Goal: Transaction & Acquisition: Purchase product/service

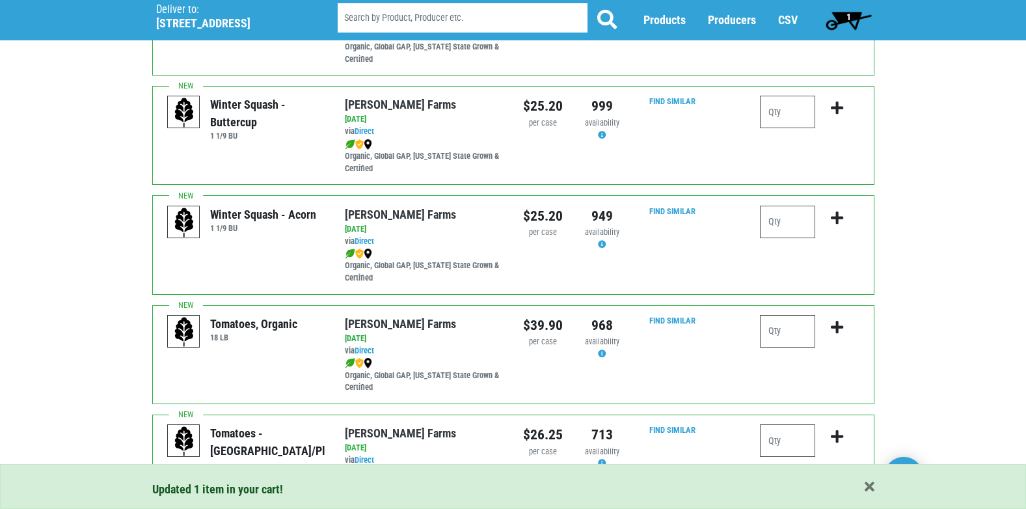
scroll to position [325, 0]
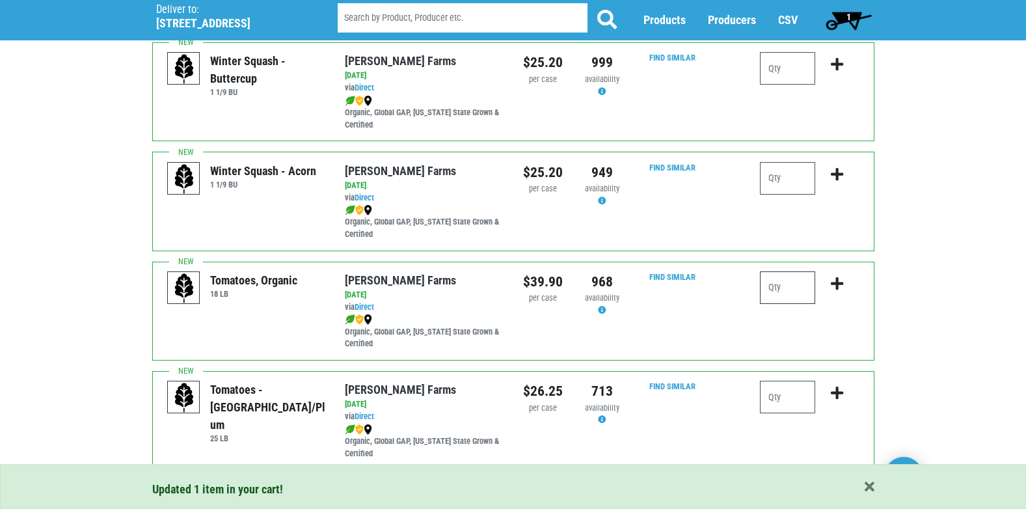
click at [793, 287] on input "number" at bounding box center [787, 287] width 55 height 33
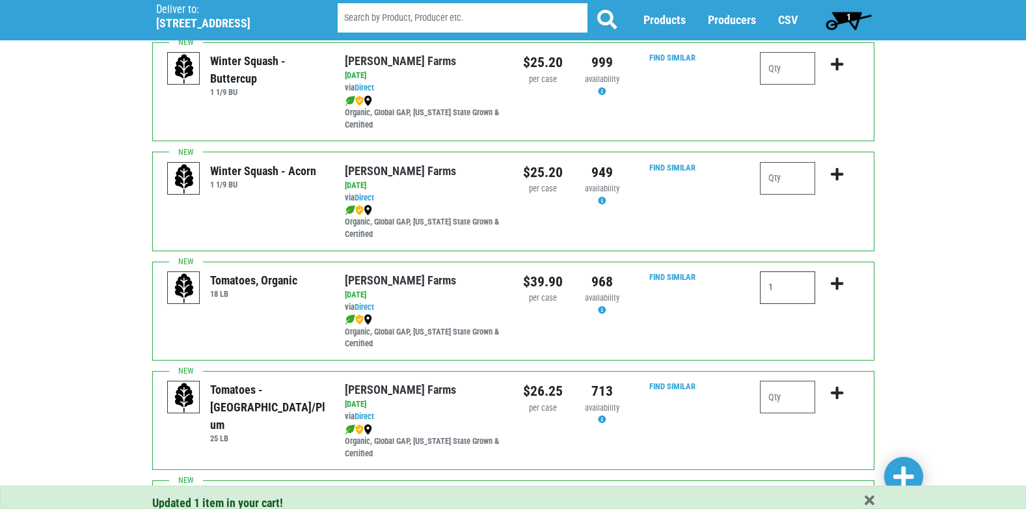
type input "1"
click at [836, 280] on icon "submit" at bounding box center [837, 284] width 12 height 14
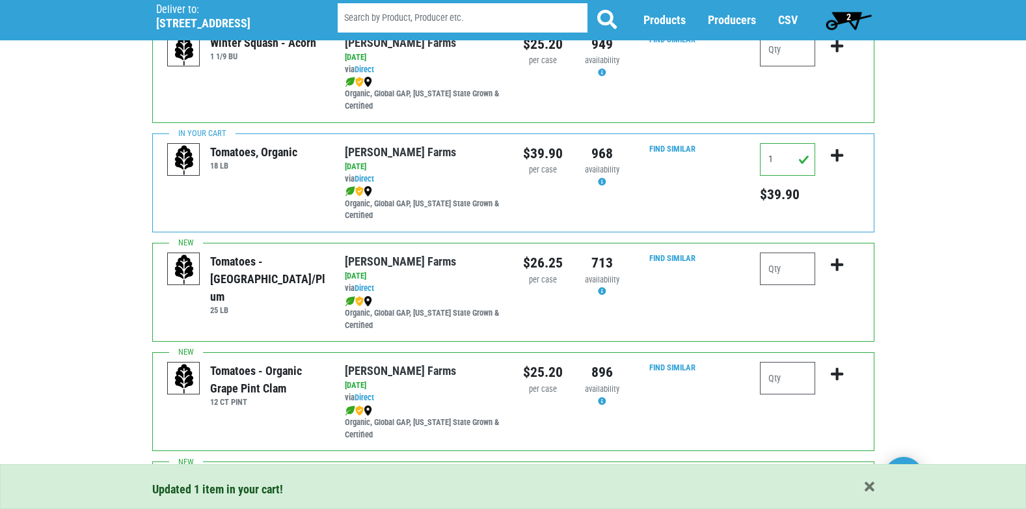
scroll to position [456, 0]
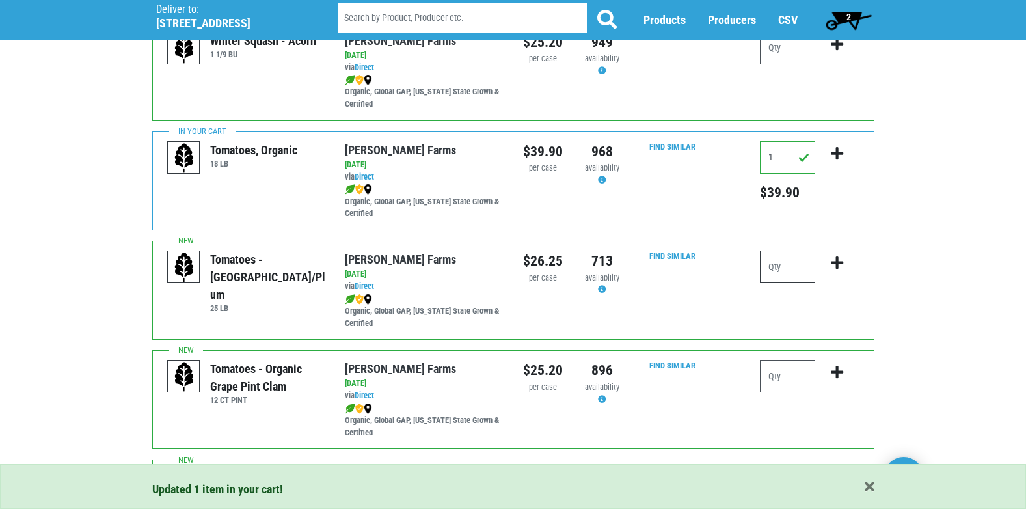
click at [787, 273] on input "number" at bounding box center [787, 267] width 55 height 33
type input "1"
click at [838, 267] on icon "submit" at bounding box center [837, 263] width 12 height 14
click at [793, 381] on input "number" at bounding box center [787, 376] width 55 height 33
type input "1"
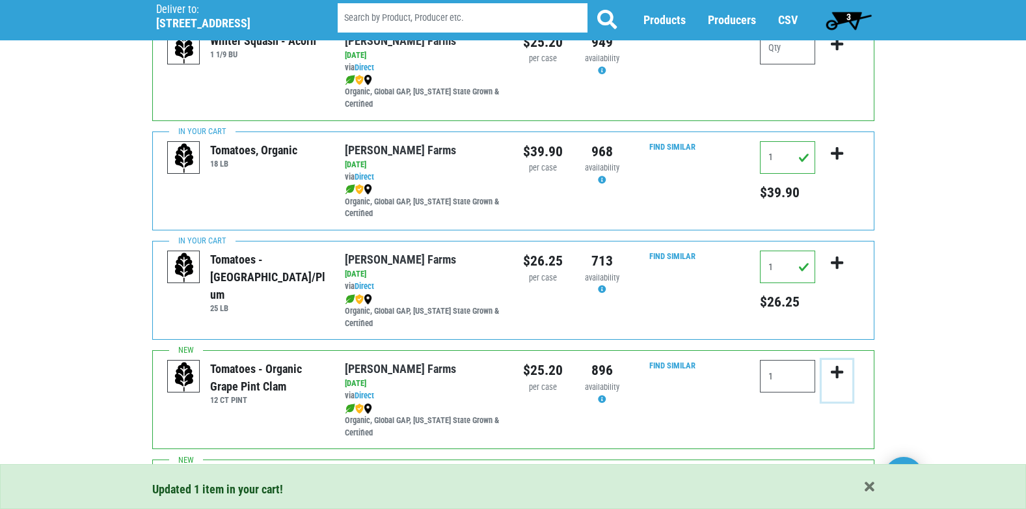
click at [838, 370] on icon "submit" at bounding box center [837, 372] width 12 height 14
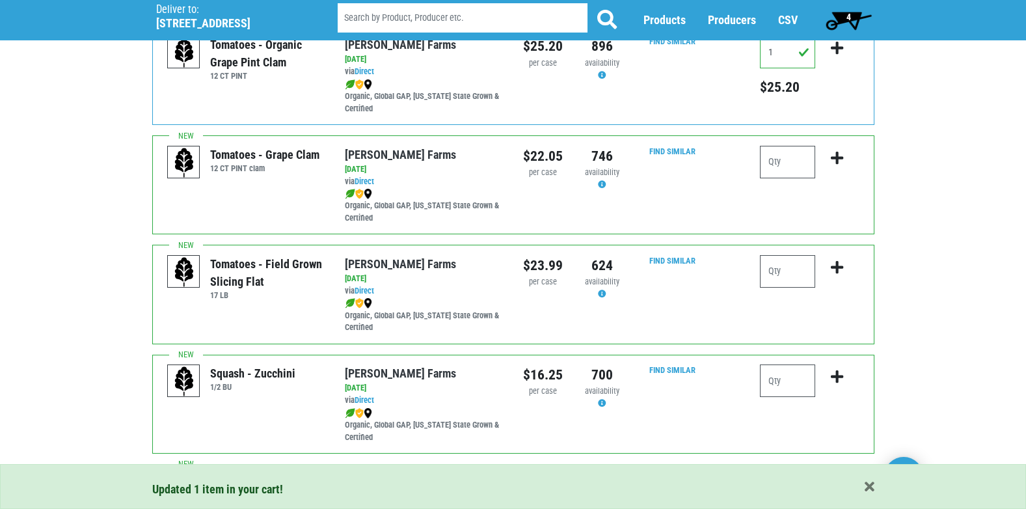
scroll to position [781, 0]
click at [798, 269] on input "number" at bounding box center [787, 270] width 55 height 33
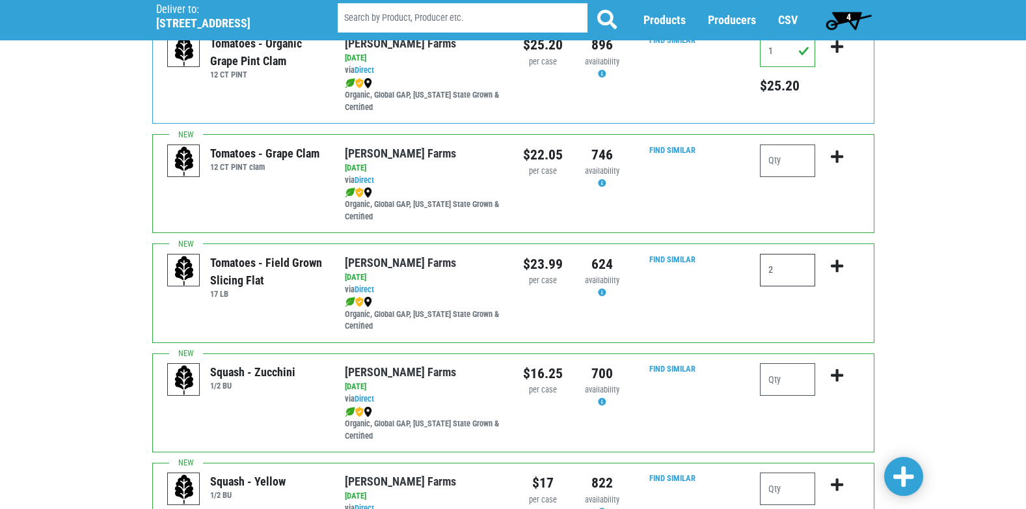
type input "2"
click at [837, 264] on icon "submit" at bounding box center [837, 266] width 12 height 14
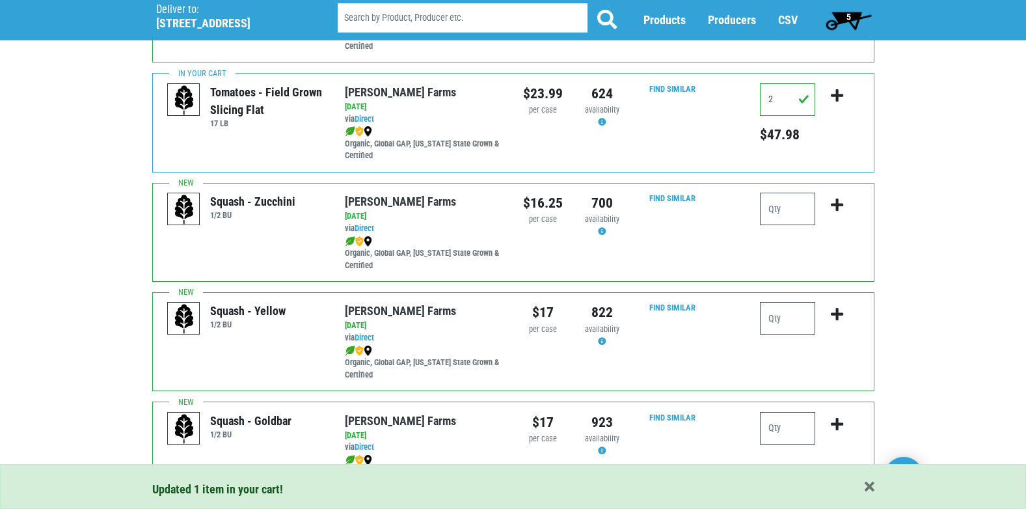
scroll to position [976, 0]
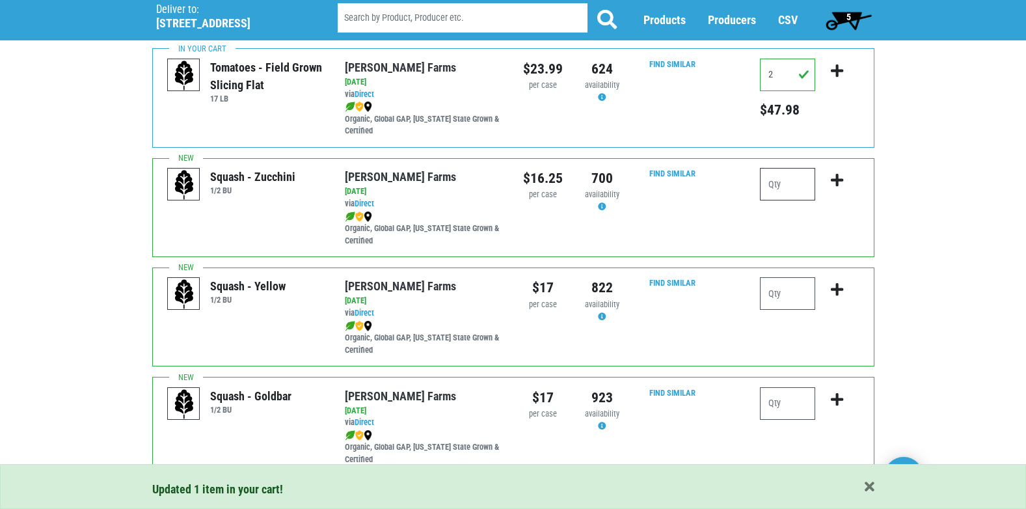
click at [793, 186] on input "number" at bounding box center [787, 184] width 55 height 33
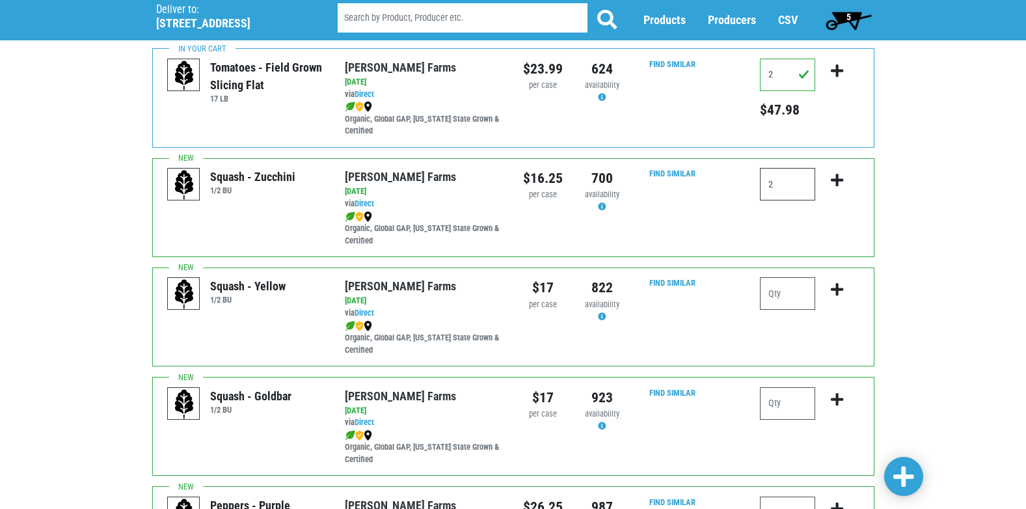
type input "2"
drag, startPoint x: 839, startPoint y: 178, endPoint x: 833, endPoint y: 185, distance: 9.2
click at [839, 178] on icon "submit" at bounding box center [837, 180] width 12 height 14
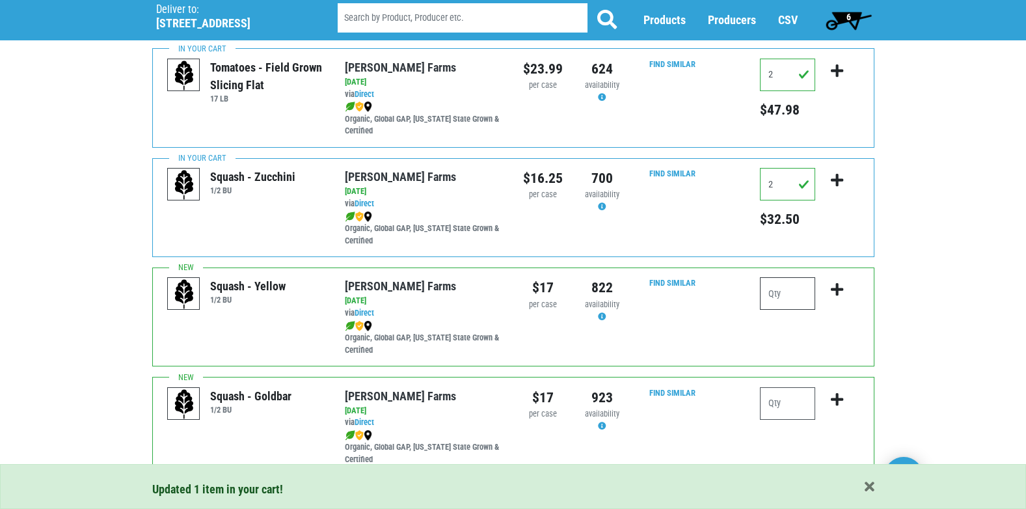
click at [793, 293] on input "number" at bounding box center [787, 293] width 55 height 33
type input "1"
click at [848, 290] on button "submit" at bounding box center [837, 297] width 31 height 41
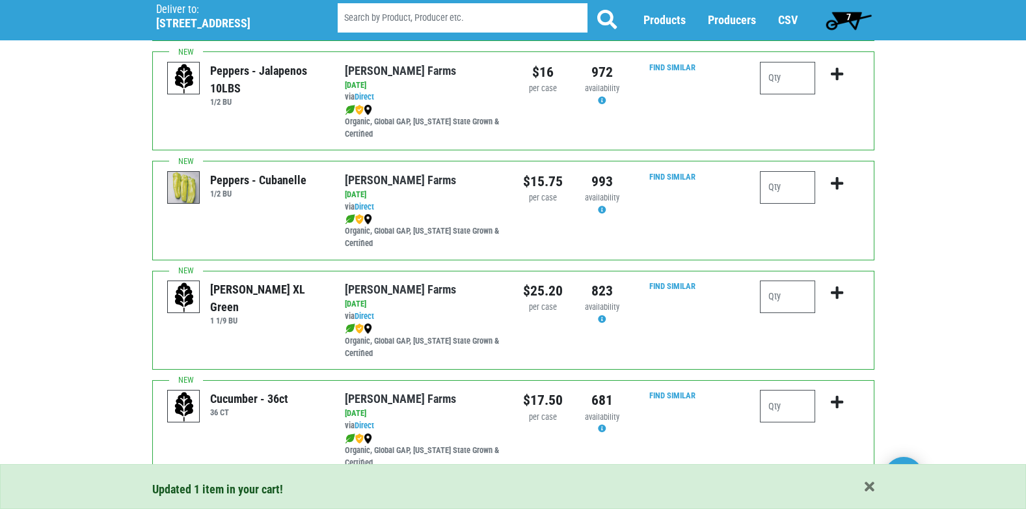
scroll to position [1757, 0]
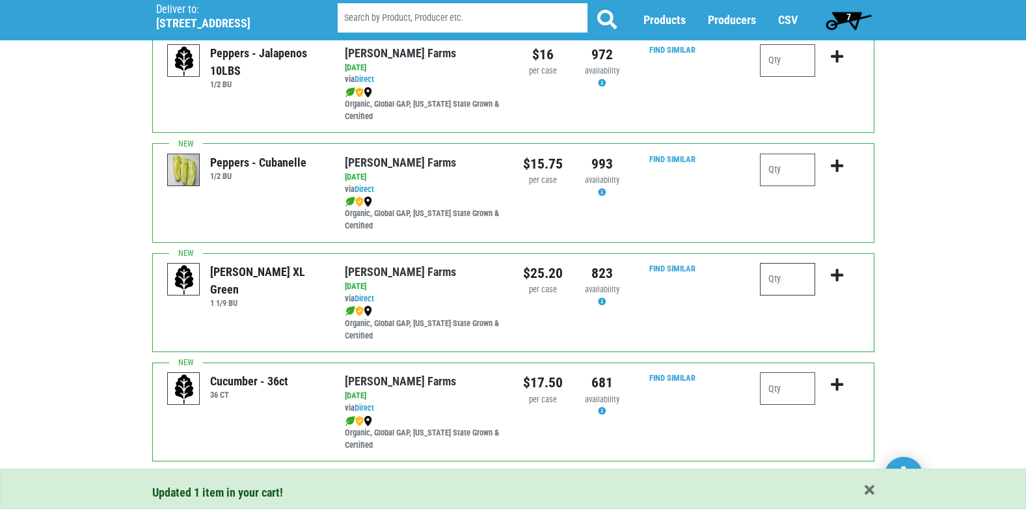
click at [797, 284] on input "number" at bounding box center [787, 279] width 55 height 33
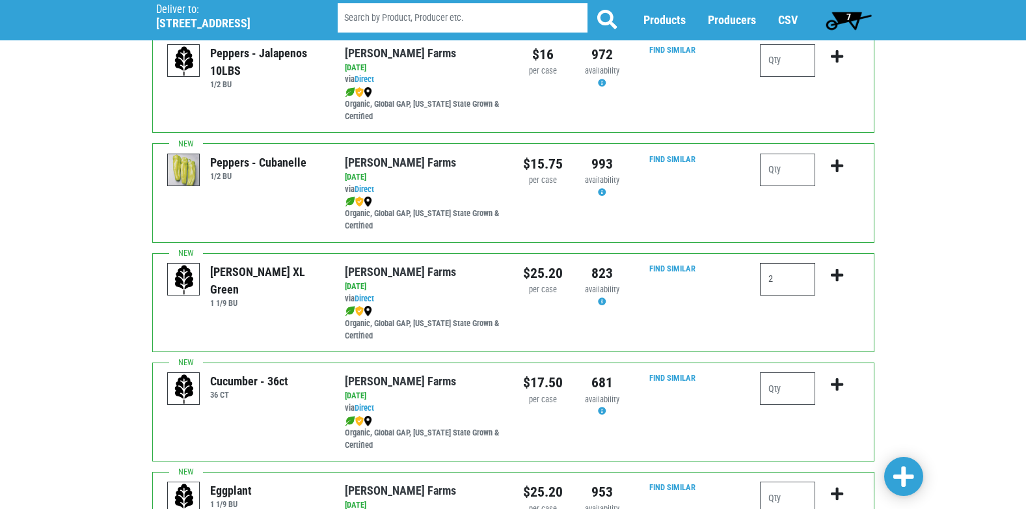
type input "2"
click at [839, 275] on icon "submit" at bounding box center [837, 275] width 12 height 14
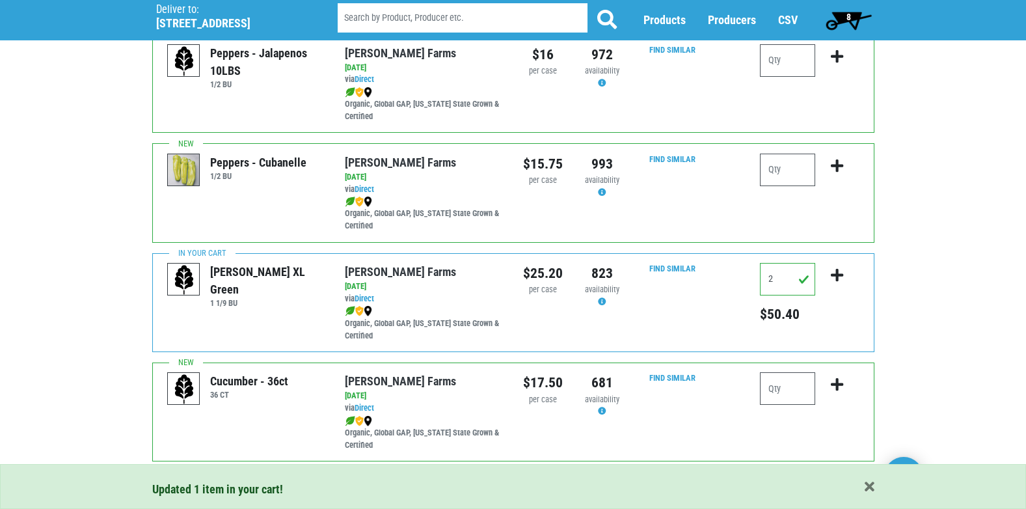
scroll to position [1822, 0]
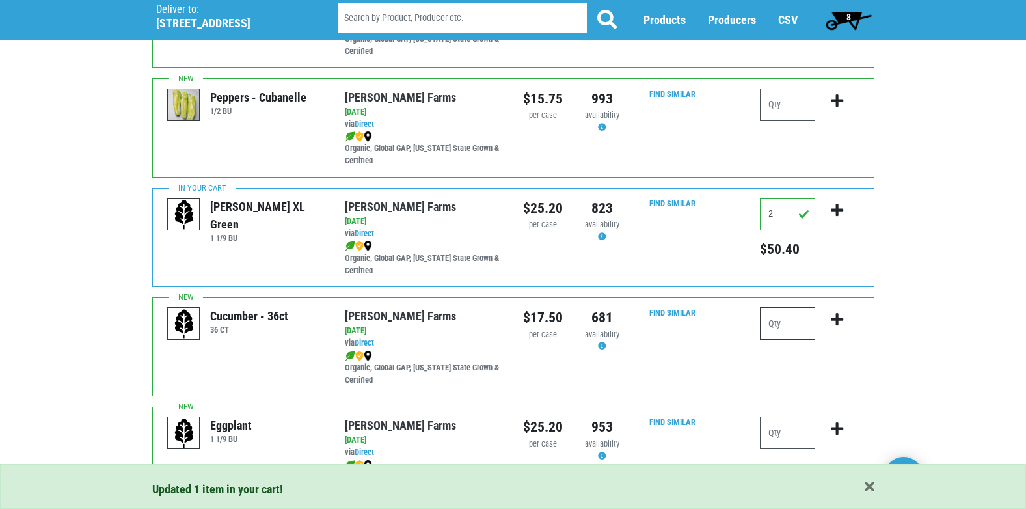
click at [789, 323] on input "number" at bounding box center [787, 323] width 55 height 33
type input "2"
click at [835, 324] on icon "submit" at bounding box center [837, 319] width 12 height 14
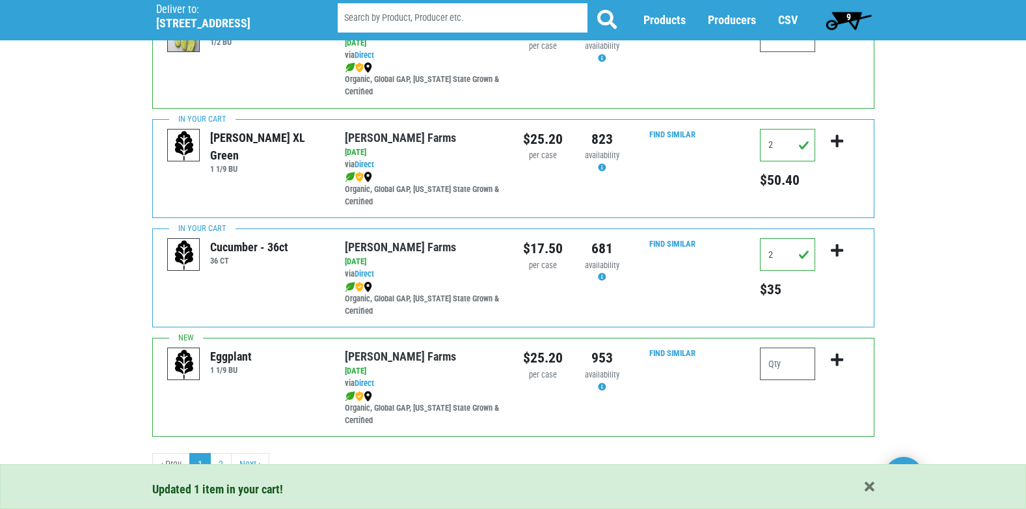
scroll to position [1902, 0]
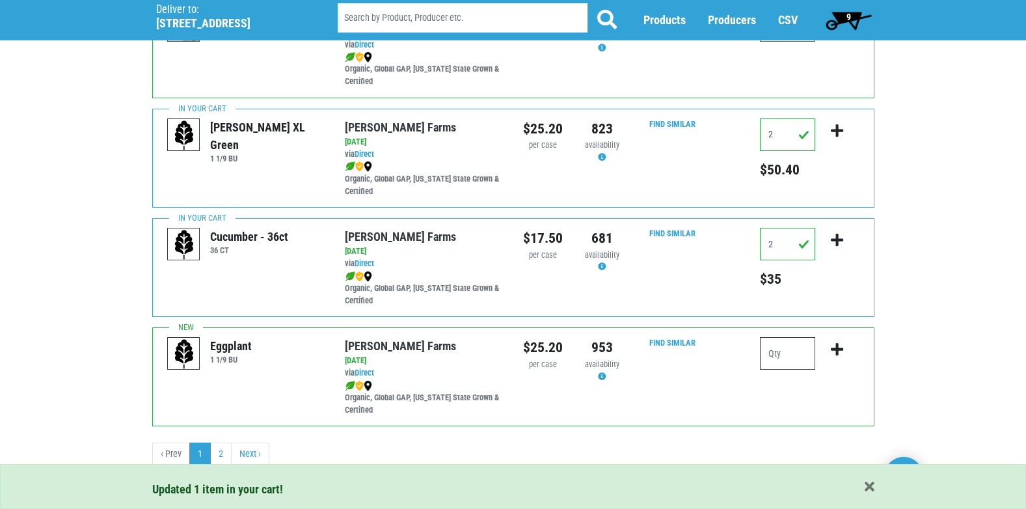
click at [792, 357] on input "number" at bounding box center [787, 353] width 55 height 33
type input "1"
click at [839, 348] on icon "submit" at bounding box center [837, 349] width 12 height 14
click at [251, 456] on link "Next ›" at bounding box center [250, 454] width 38 height 23
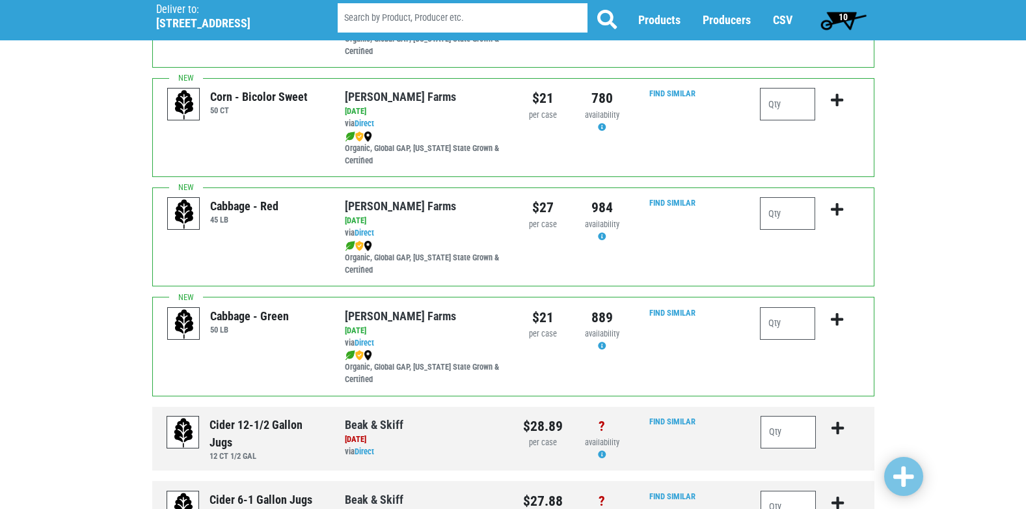
scroll to position [195, 0]
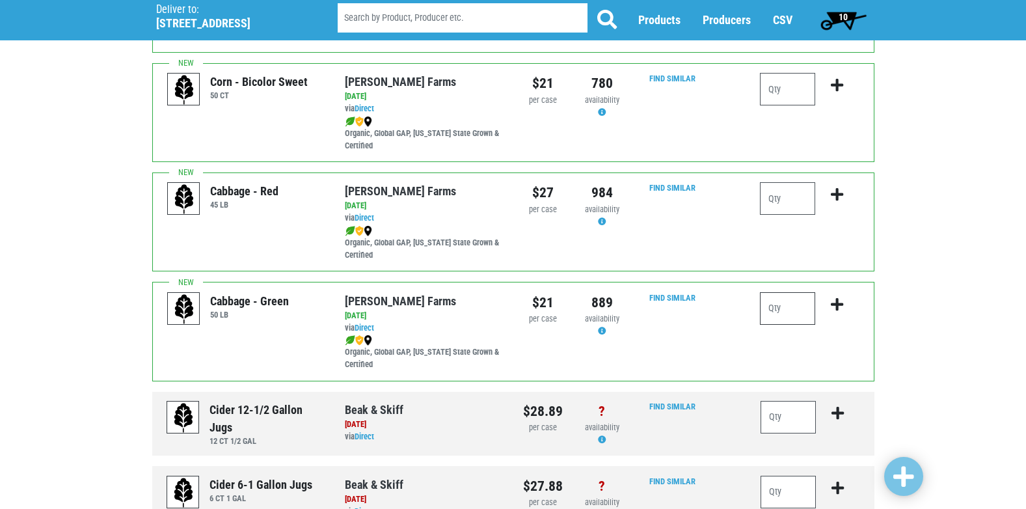
click at [794, 310] on input "number" at bounding box center [787, 308] width 55 height 33
type input "2"
click at [840, 304] on icon "submit" at bounding box center [837, 304] width 12 height 14
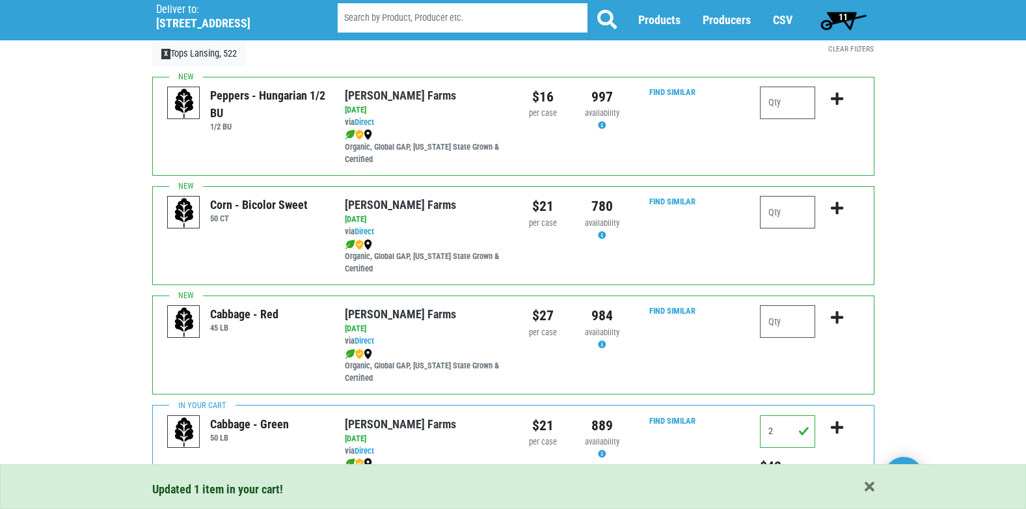
scroll to position [65, 0]
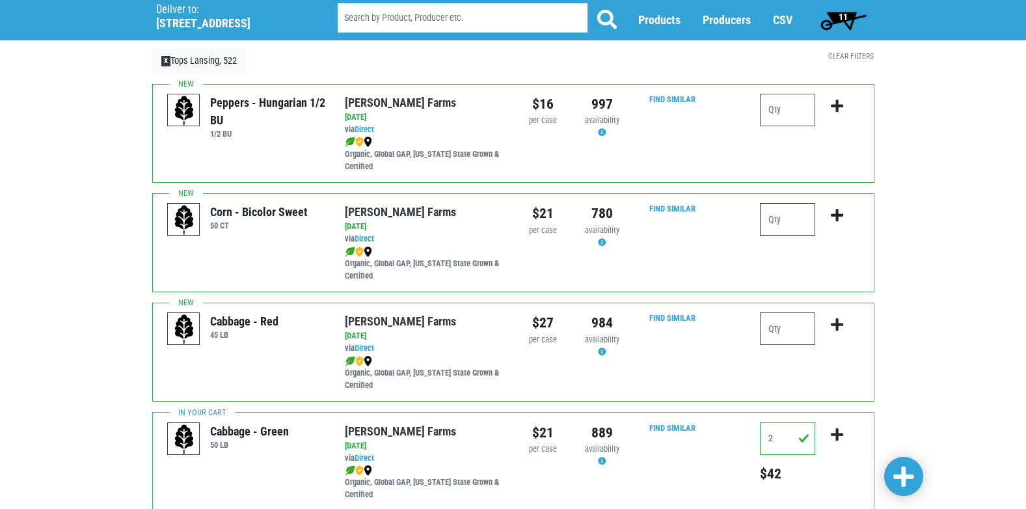
click at [795, 215] on input "number" at bounding box center [787, 219] width 55 height 33
type input "6"
click at [838, 217] on icon "submit" at bounding box center [837, 215] width 12 height 14
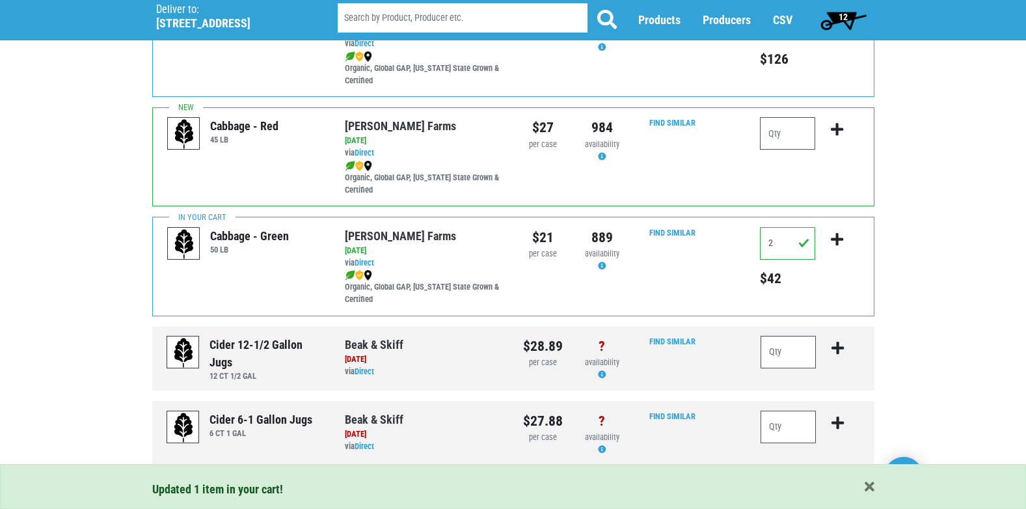
scroll to position [0, 0]
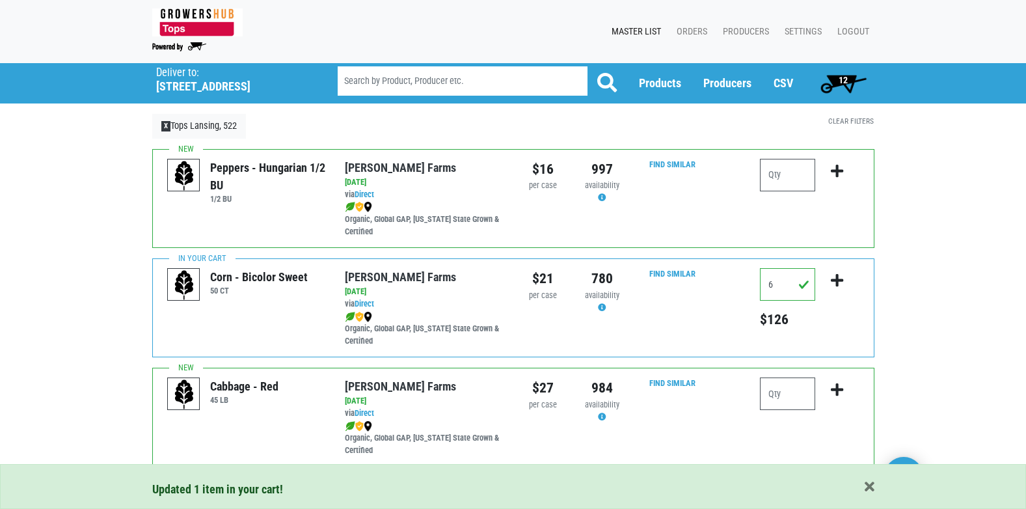
click at [846, 80] on span "12" at bounding box center [843, 80] width 9 height 10
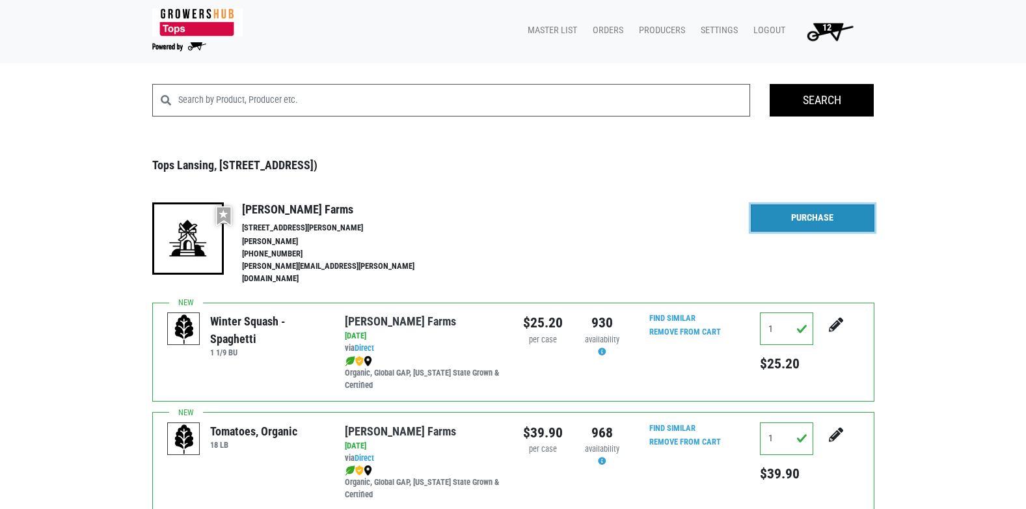
click at [819, 222] on link "Purchase" at bounding box center [813, 217] width 124 height 27
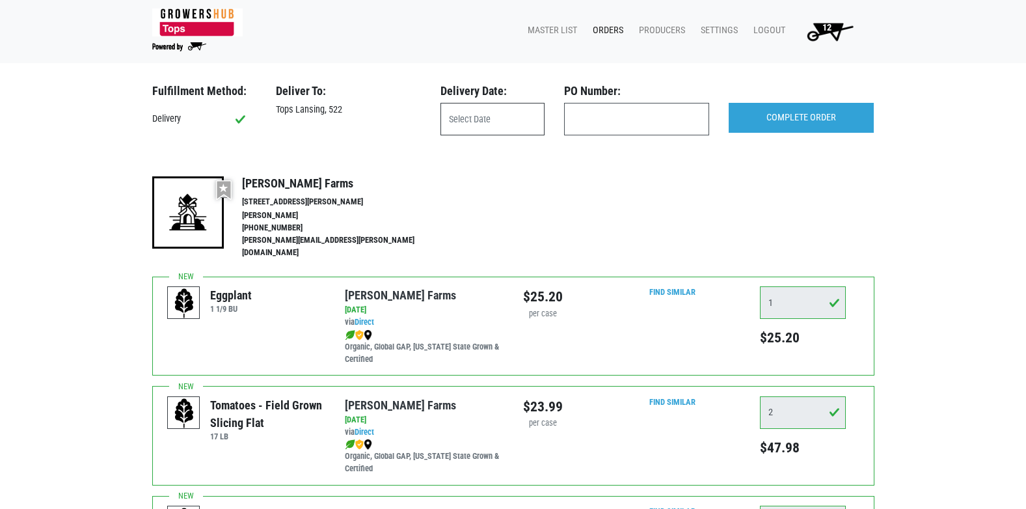
click at [489, 107] on input "text" at bounding box center [493, 119] width 104 height 33
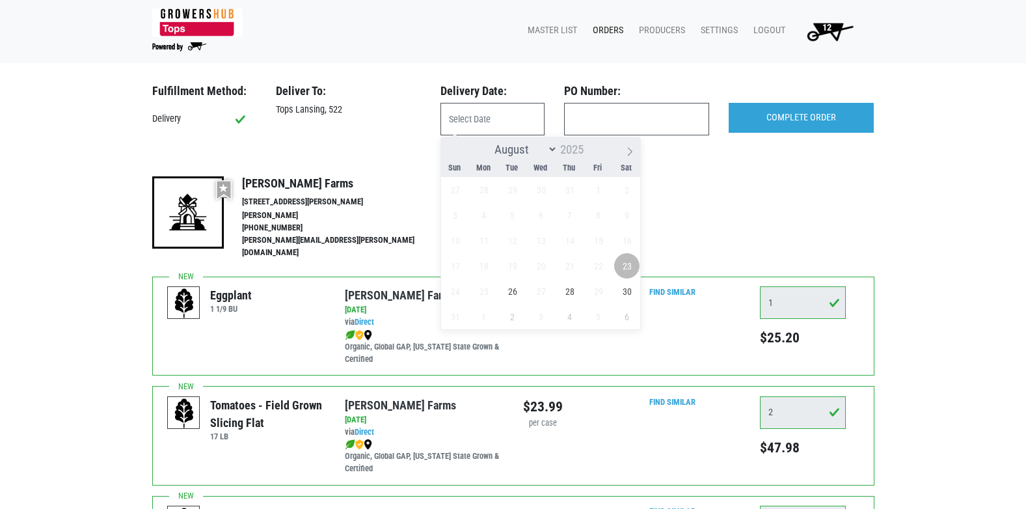
click at [634, 267] on span "23" at bounding box center [626, 265] width 25 height 25
type input "[DATE]"
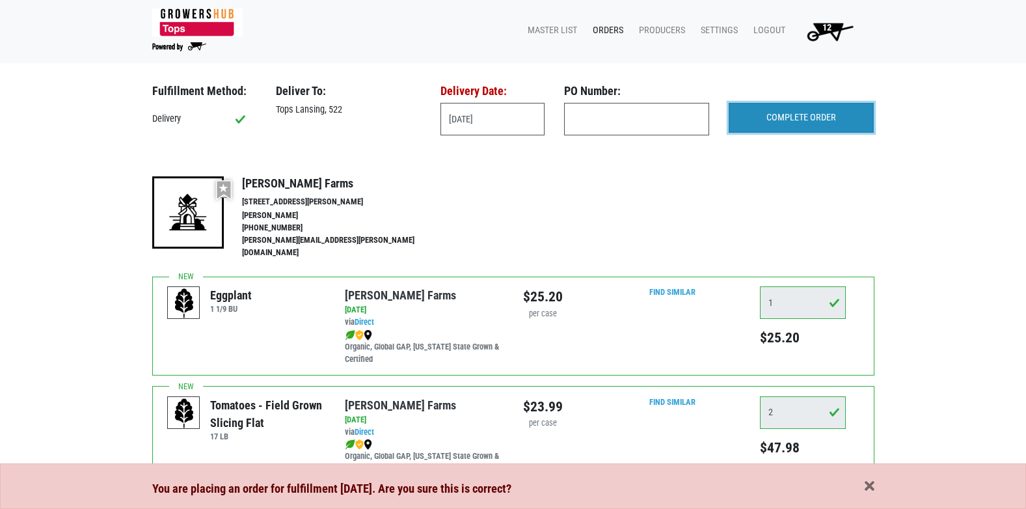
click at [776, 126] on input "COMPLETE ORDER" at bounding box center [801, 118] width 145 height 30
